Goal: Navigation & Orientation: Find specific page/section

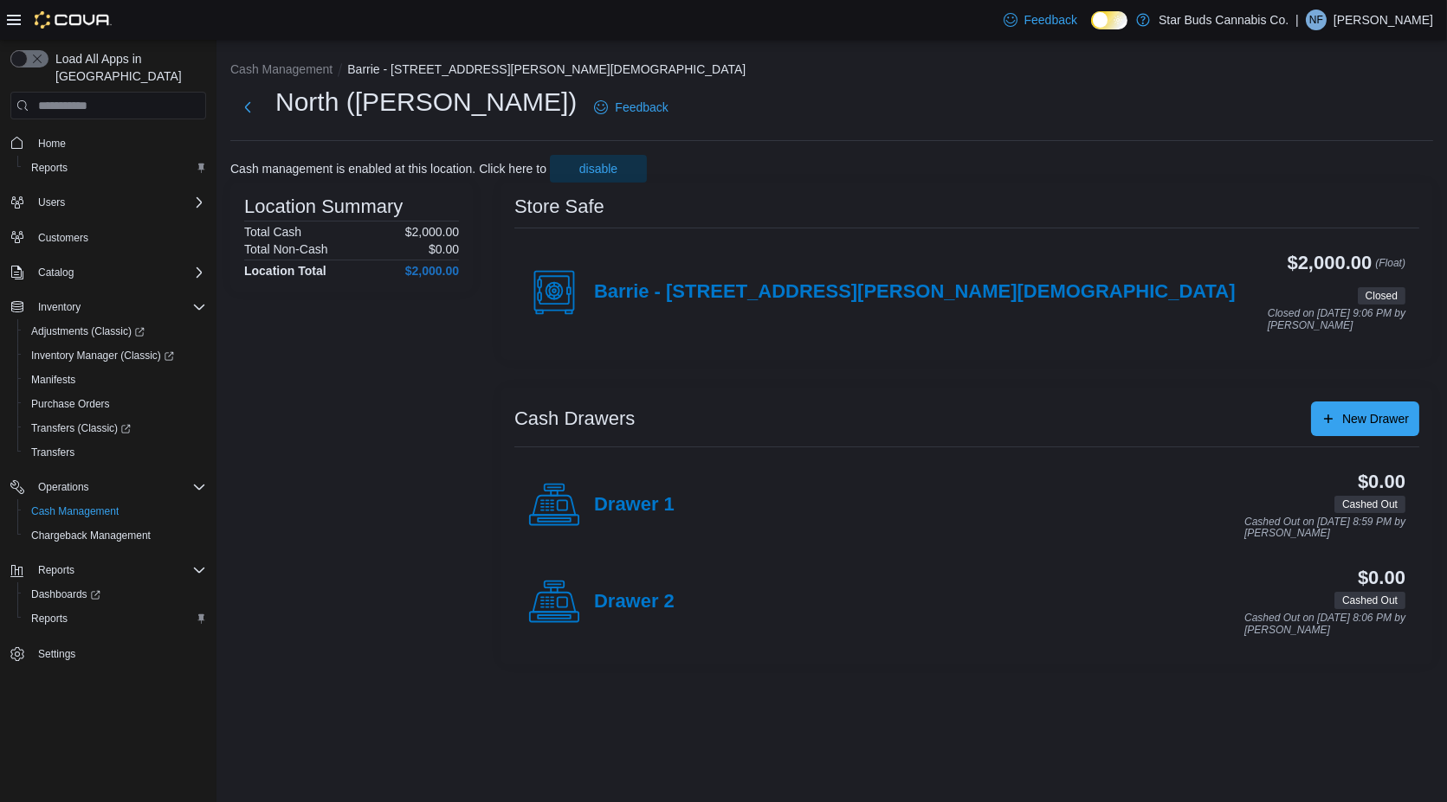
click at [1402, 20] on p "[PERSON_NAME]" at bounding box center [1383, 20] width 100 height 21
click at [1390, 183] on button "Sign Out" at bounding box center [1345, 170] width 159 height 28
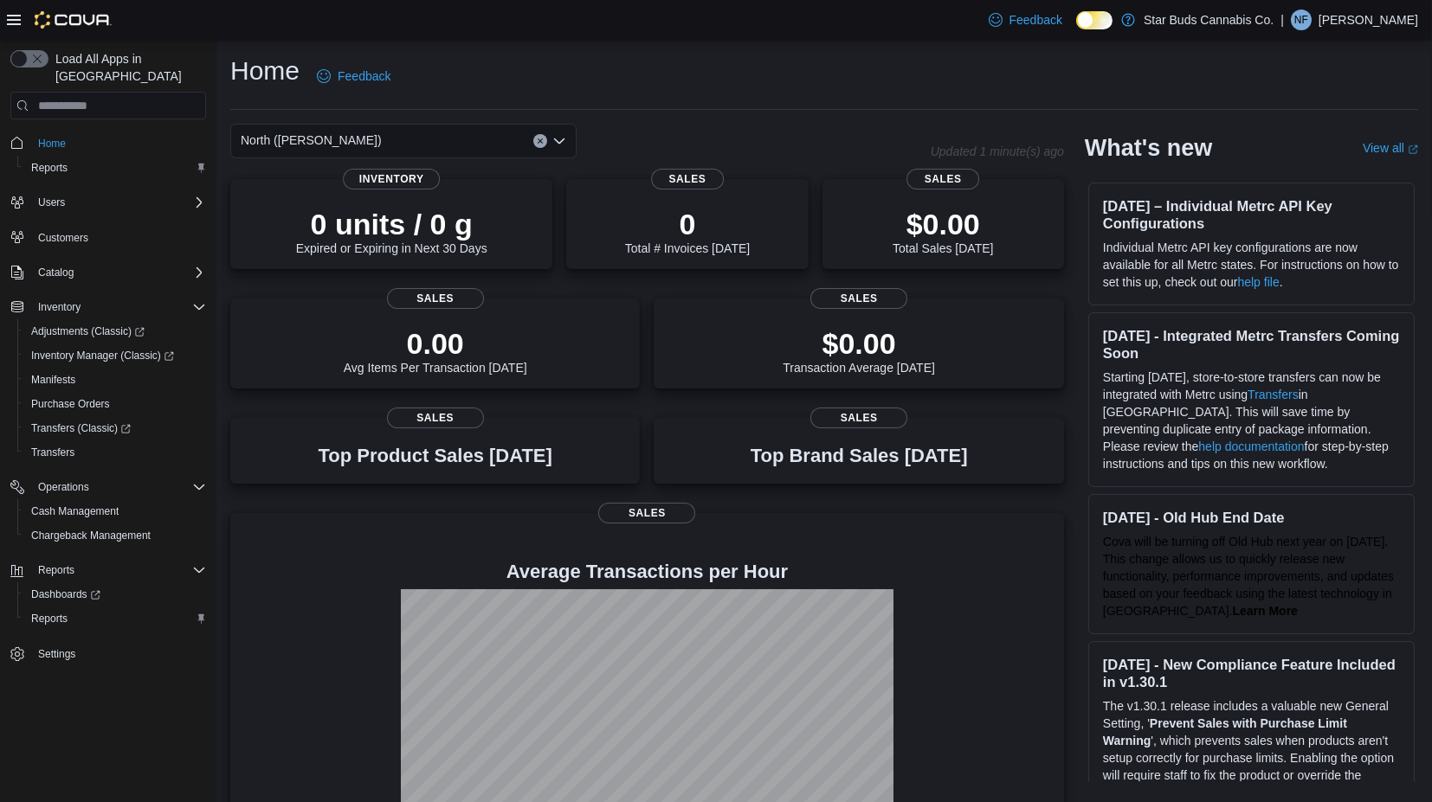
click at [1389, 26] on p "[PERSON_NAME]" at bounding box center [1368, 20] width 100 height 21
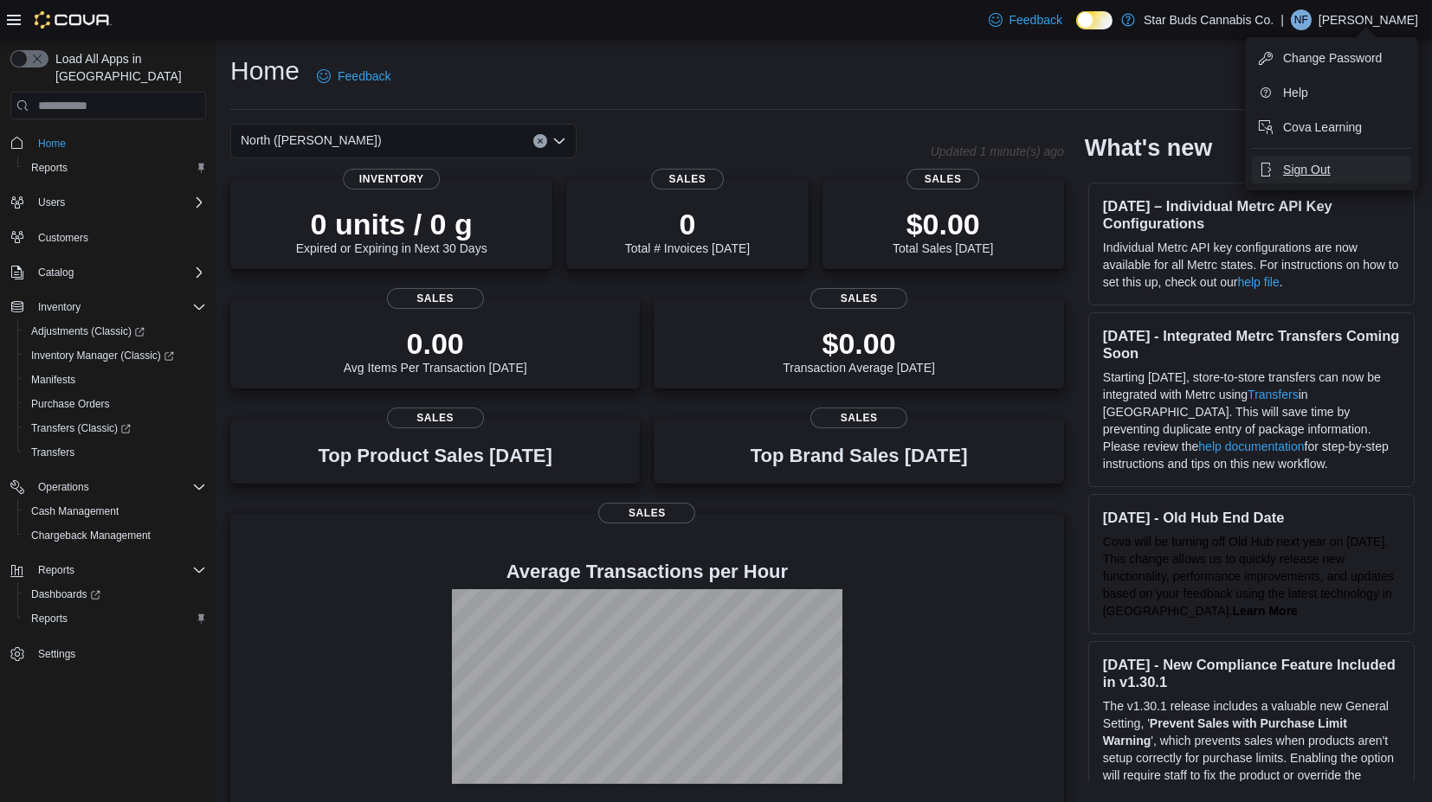
click at [1353, 158] on button "Sign Out" at bounding box center [1331, 170] width 159 height 28
